Goal: Understand process/instructions

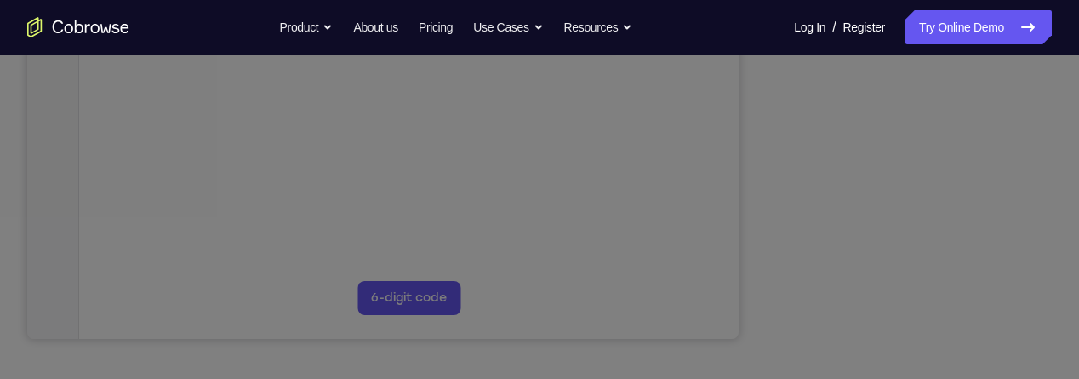
scroll to position [424, 0]
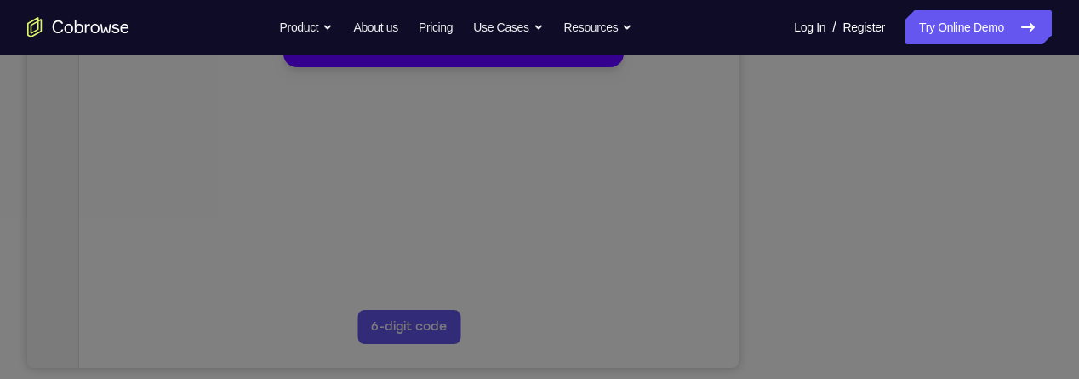
click at [988, 265] on icon at bounding box center [539, 139] width 1079 height 479
click at [1054, 339] on icon at bounding box center [539, 140] width 1079 height 475
click at [350, 92] on icon at bounding box center [539, 140] width 1079 height 475
click at [327, 54] on button "Maybe later" at bounding box center [326, 43] width 59 height 20
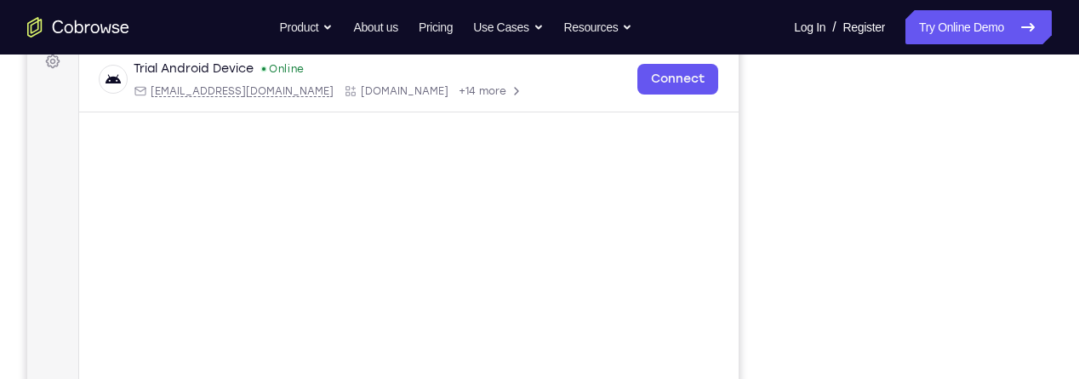
scroll to position [290, 0]
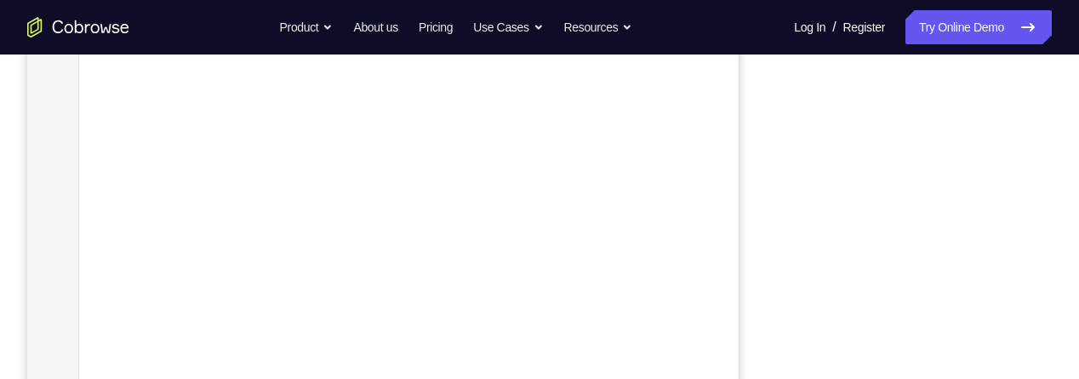
scroll to position [331, 0]
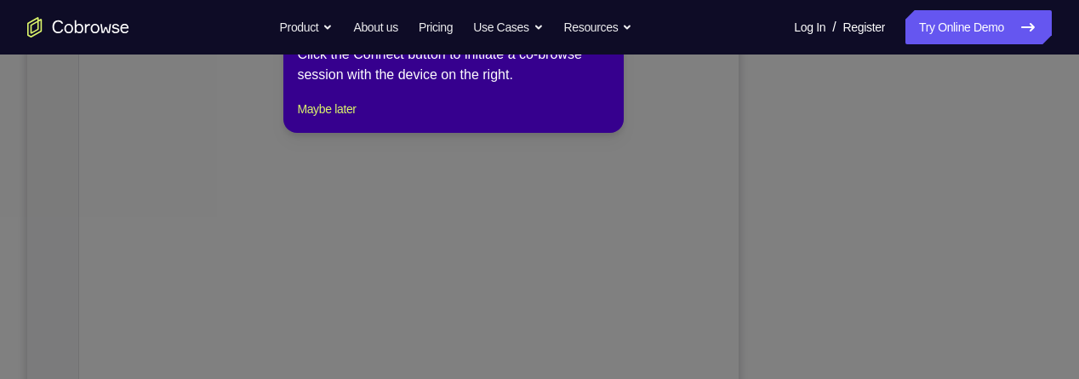
click at [974, 184] on icon at bounding box center [539, 188] width 1079 height 382
click at [340, 119] on button "Maybe later" at bounding box center [326, 109] width 59 height 20
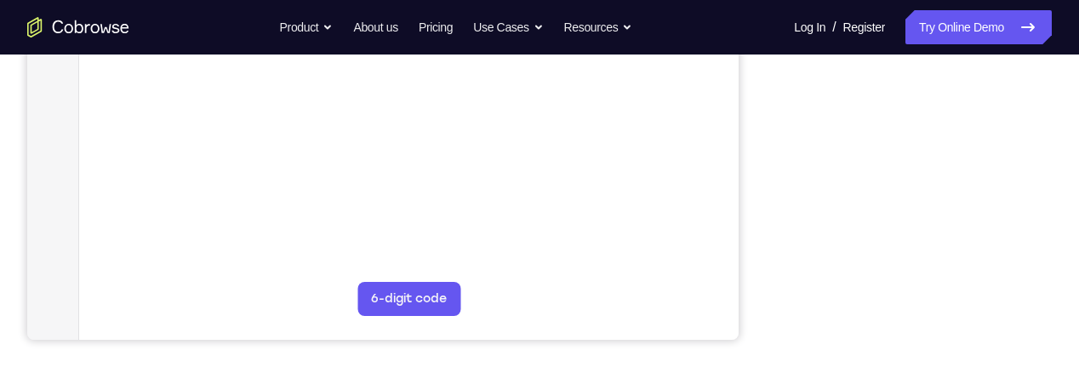
scroll to position [453, 0]
